Goal: Task Accomplishment & Management: Manage account settings

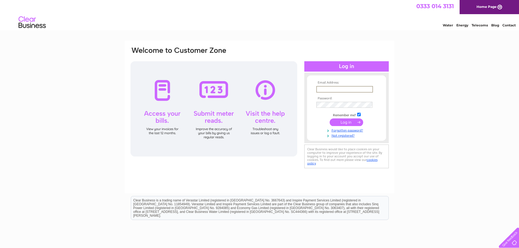
type input "[EMAIL_ADDRESS][DOMAIN_NAME]"
click at [334, 123] on input "submit" at bounding box center [347, 122] width 34 height 8
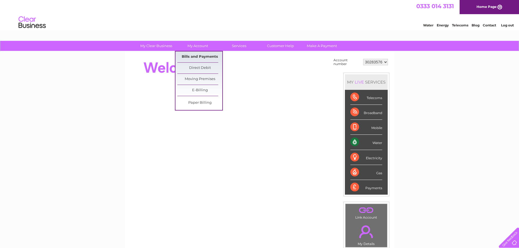
click at [198, 55] on link "Bills and Payments" at bounding box center [199, 56] width 45 height 11
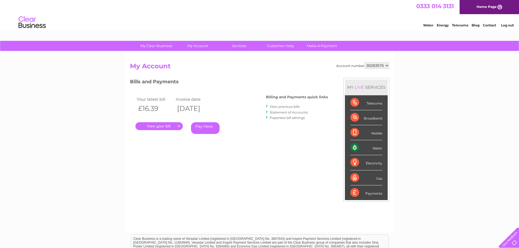
click at [174, 123] on link "." at bounding box center [158, 126] width 47 height 8
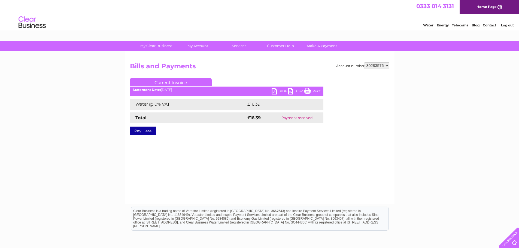
click at [278, 90] on link "PDF" at bounding box center [280, 92] width 16 height 8
